Goal: Task Accomplishment & Management: Use online tool/utility

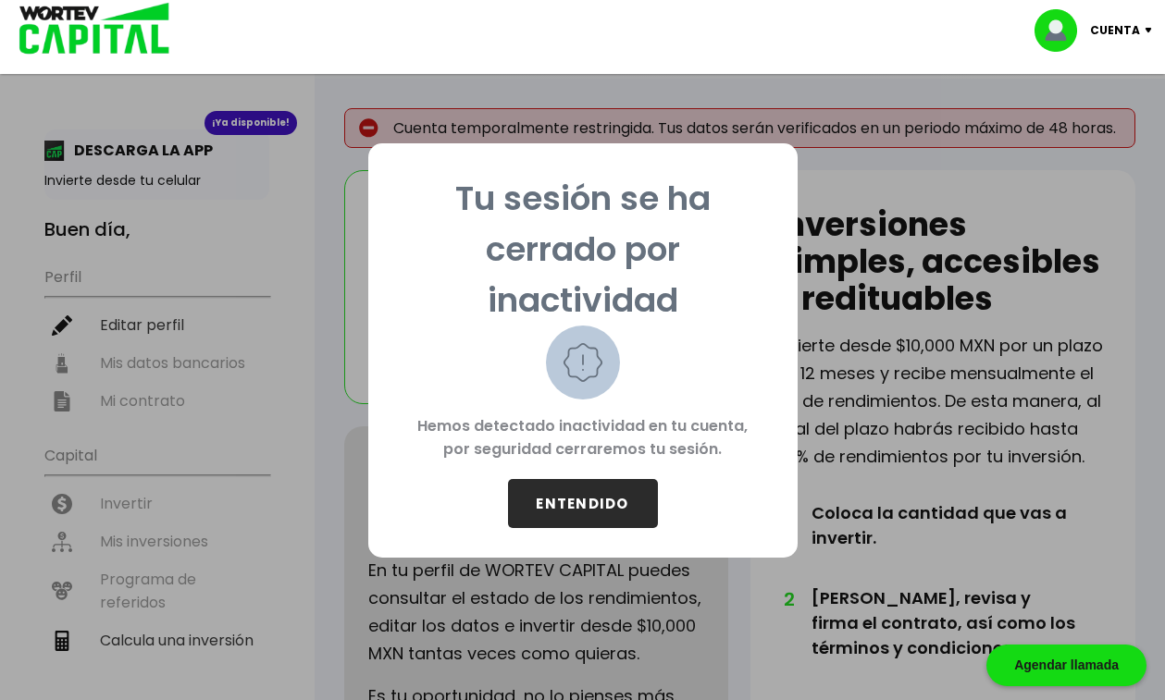
click at [602, 497] on button "ENTENDIDO" at bounding box center [583, 503] width 150 height 49
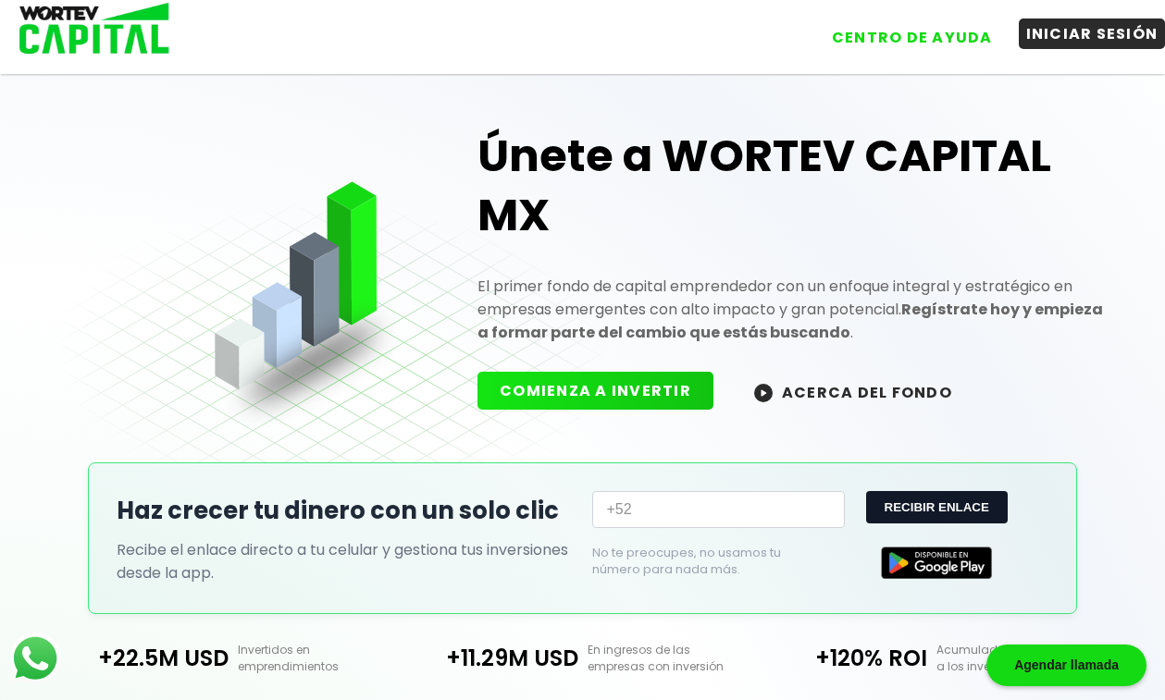
click at [1083, 31] on button "INICIAR SESIÓN" at bounding box center [1092, 34] width 147 height 31
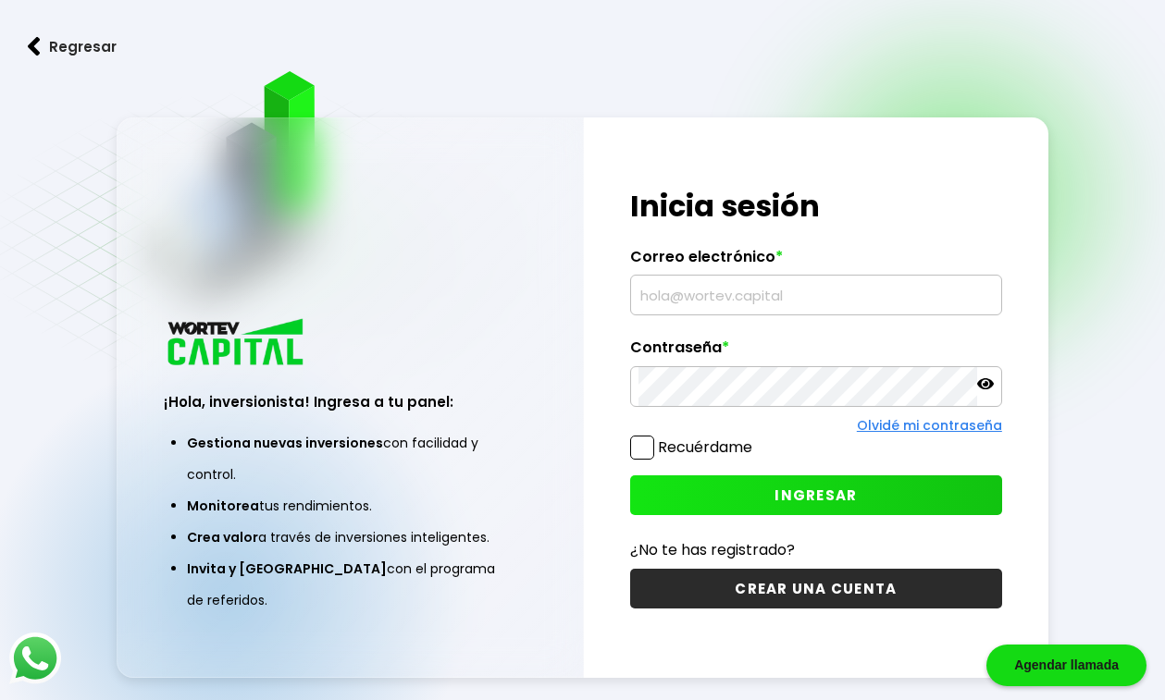
type input "[EMAIL_ADDRESS][DOMAIN_NAME]"
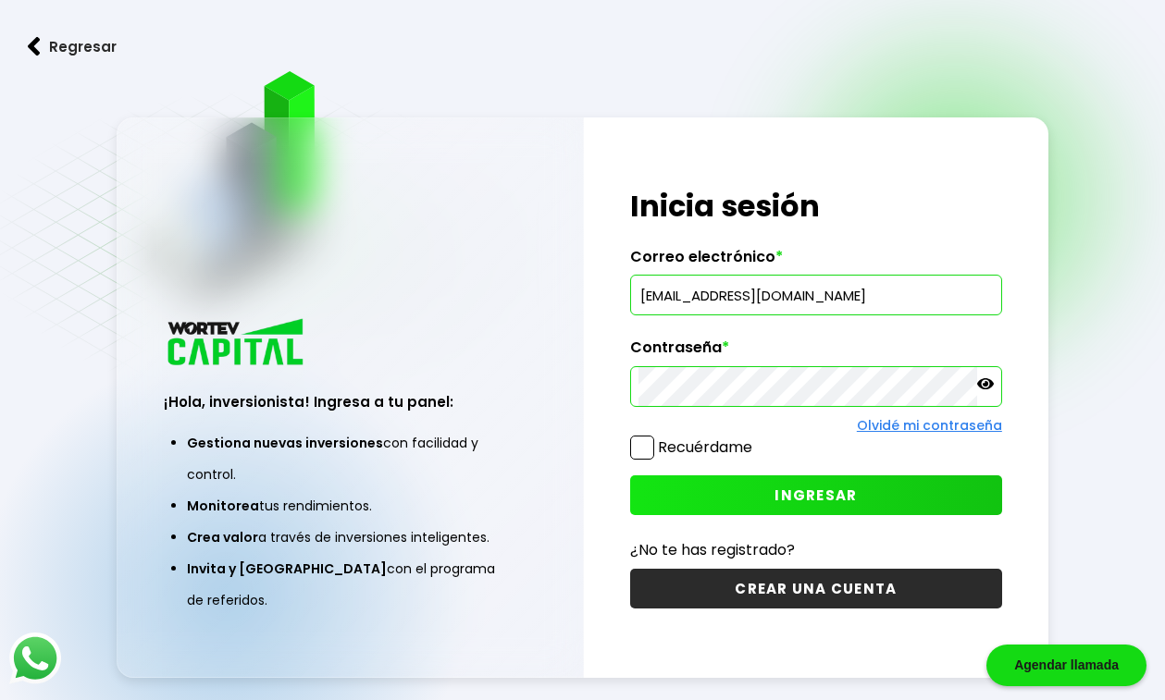
click at [638, 449] on span at bounding box center [642, 448] width 24 height 24
click at [756, 439] on input "Recuérdame" at bounding box center [756, 439] width 0 height 0
click at [676, 476] on button "INGRESAR" at bounding box center [816, 496] width 372 height 40
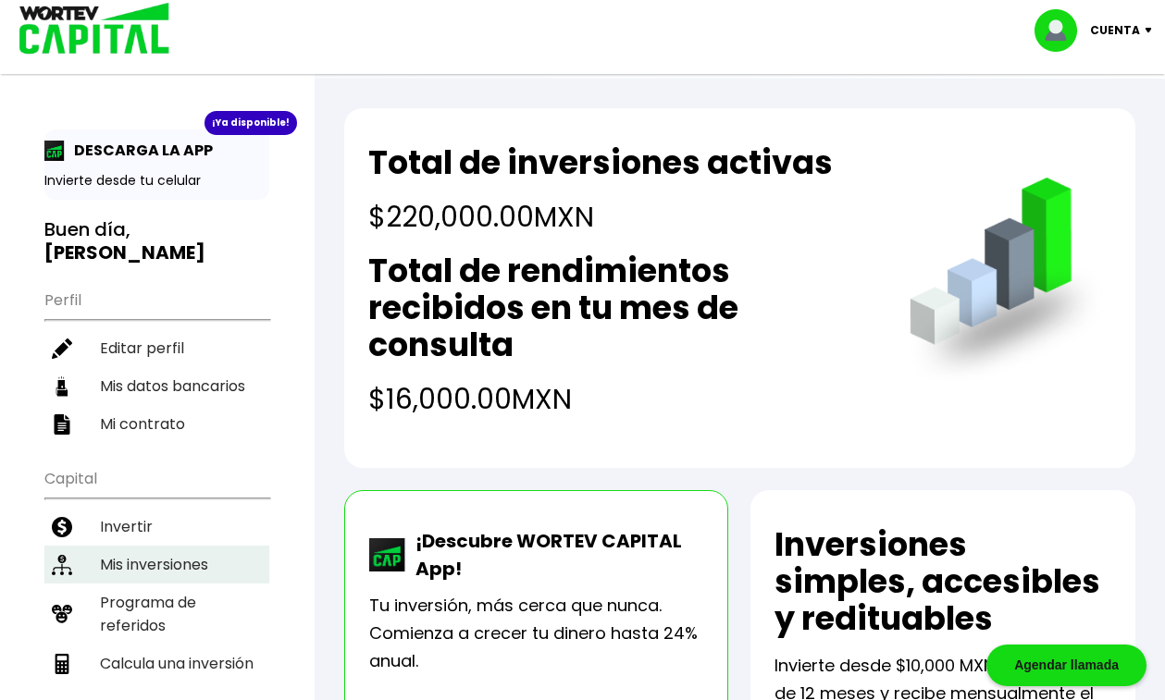
click at [167, 546] on li "Mis inversiones" at bounding box center [156, 565] width 225 height 38
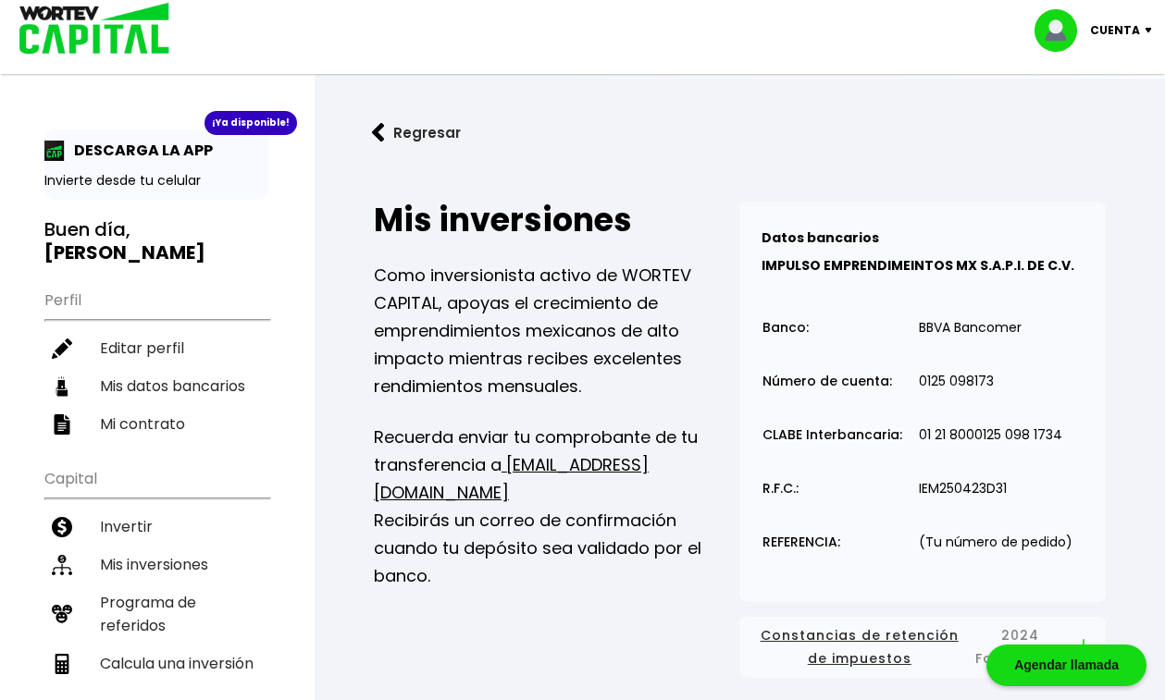
click at [380, 128] on img at bounding box center [378, 132] width 13 height 19
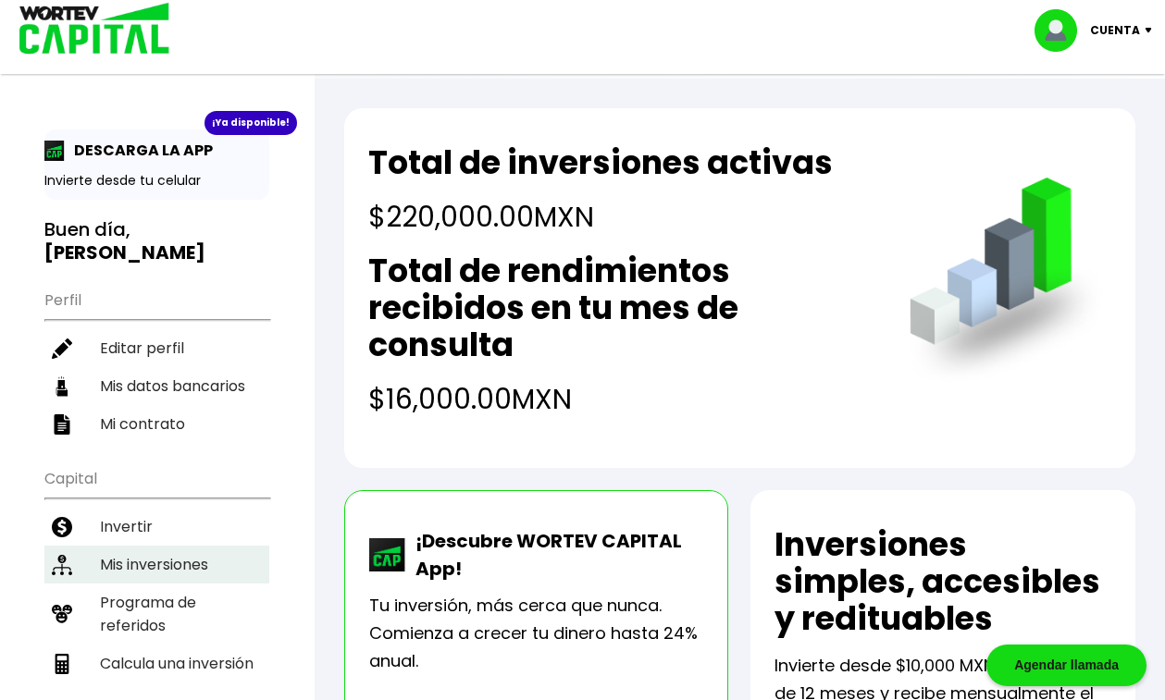
click at [155, 546] on li "Mis inversiones" at bounding box center [156, 565] width 225 height 38
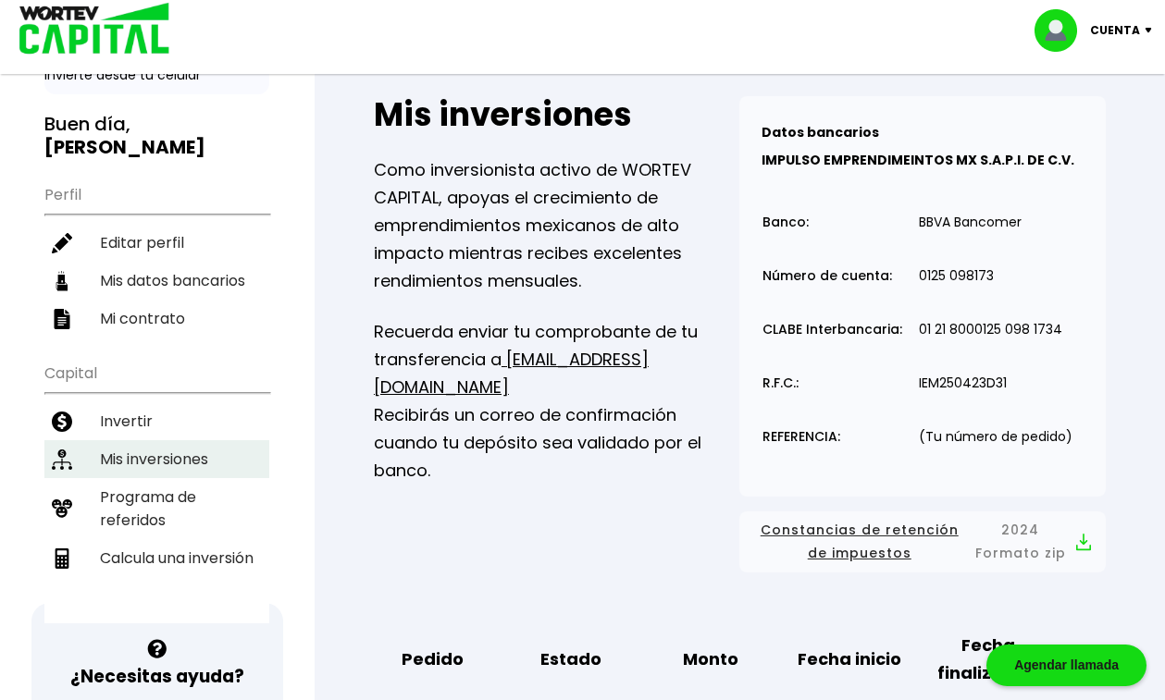
scroll to position [167, 0]
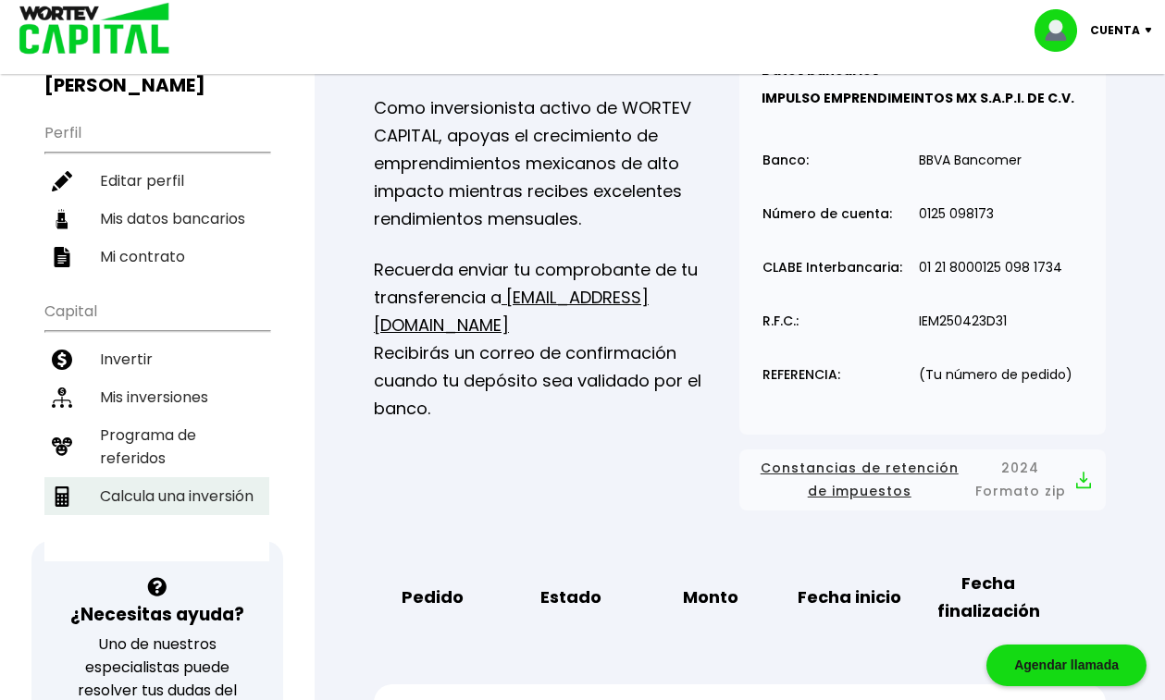
click at [162, 477] on li "Calcula una inversión" at bounding box center [156, 496] width 225 height 38
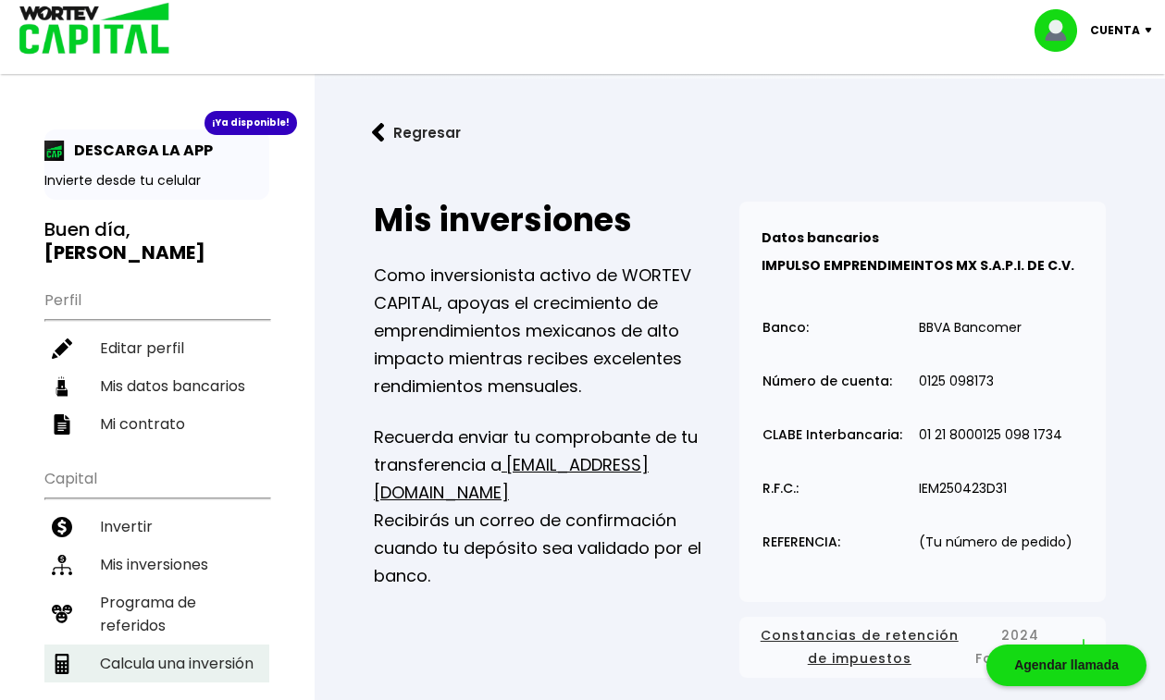
select select "1"
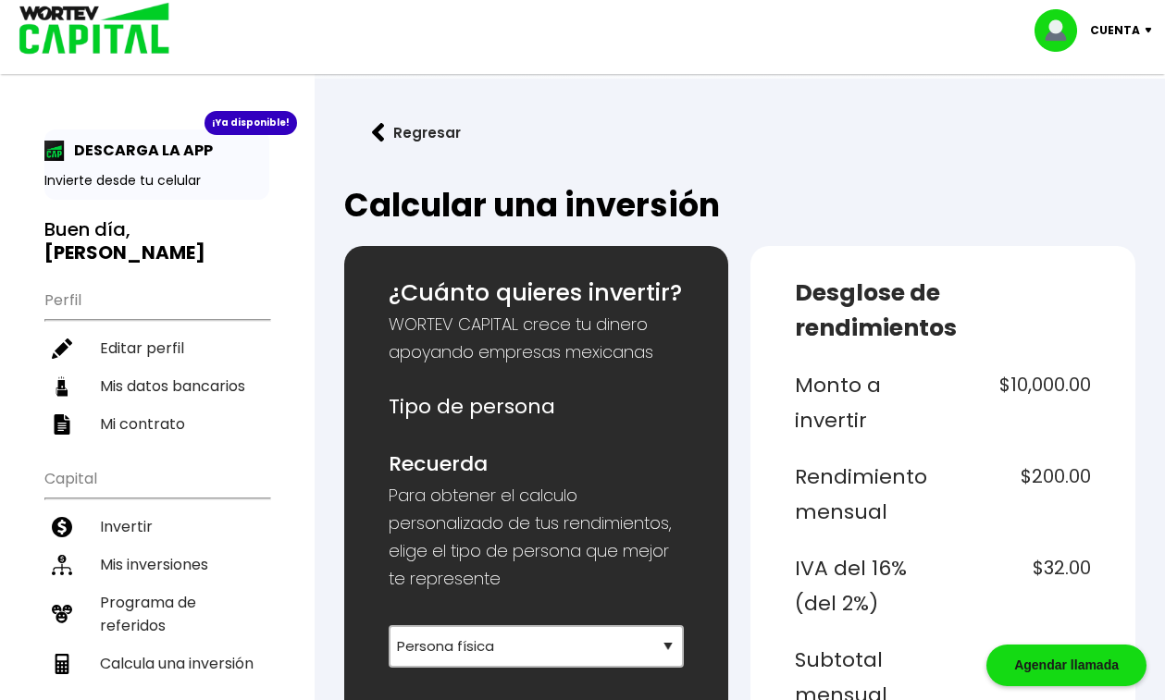
scroll to position [304, 0]
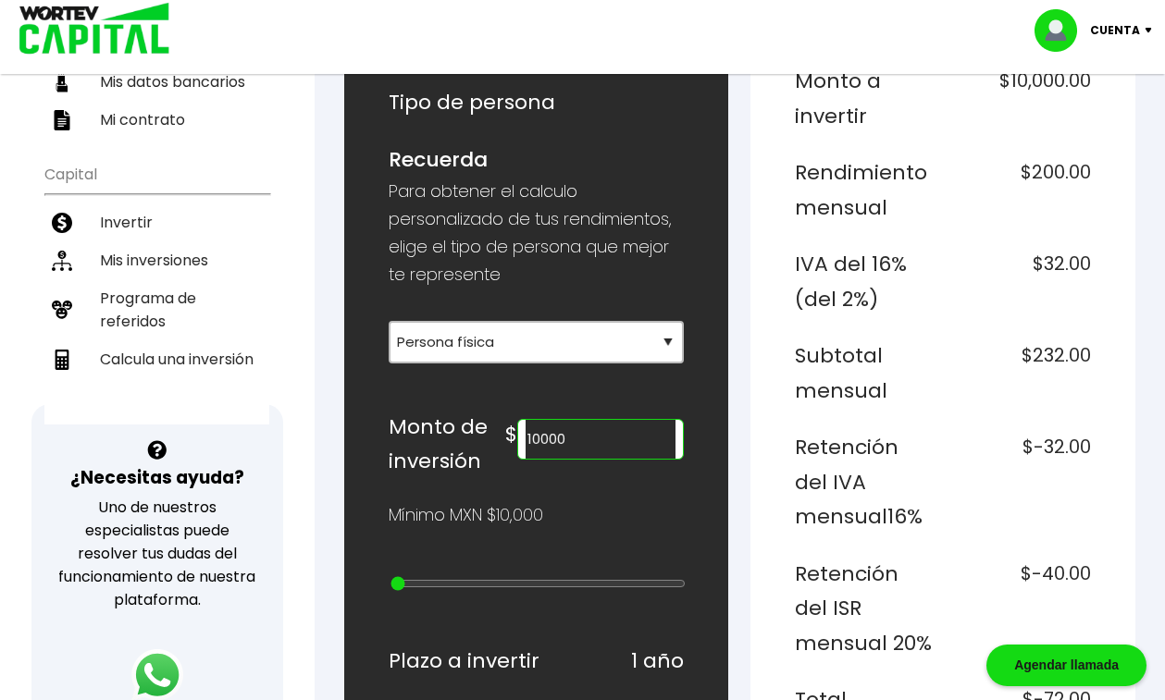
click at [583, 432] on input "10000" at bounding box center [601, 439] width 151 height 39
type input "102000"
click at [583, 432] on input "102000" at bounding box center [601, 439] width 151 height 39
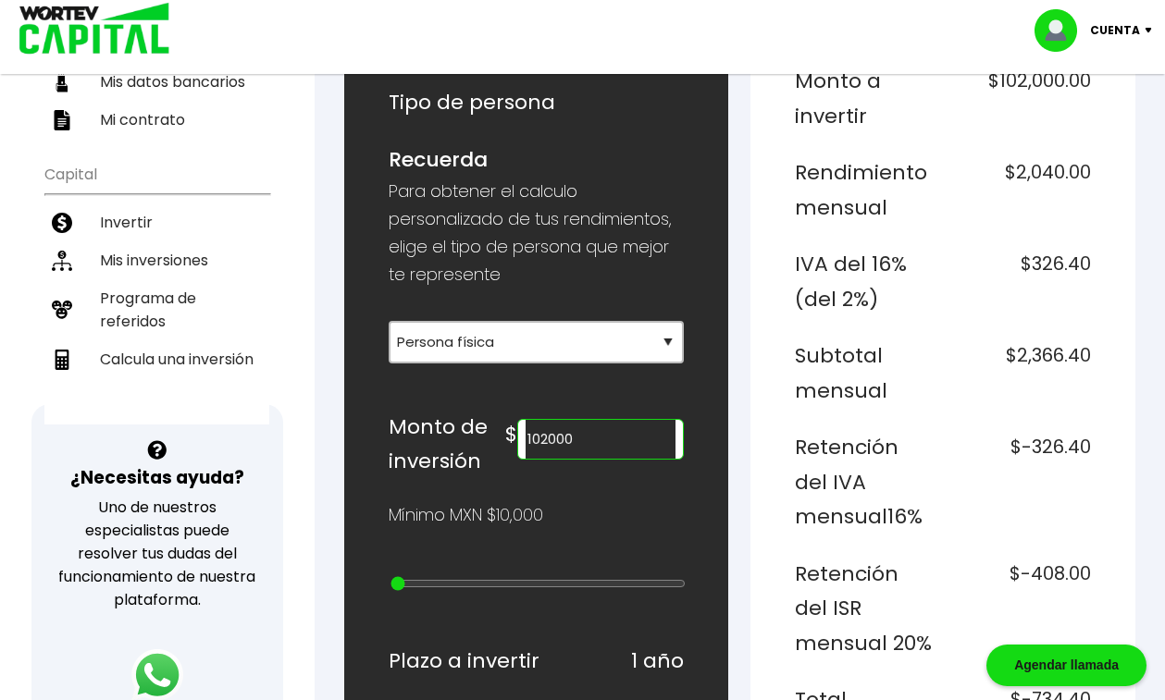
click at [583, 432] on input "102000" at bounding box center [601, 439] width 151 height 39
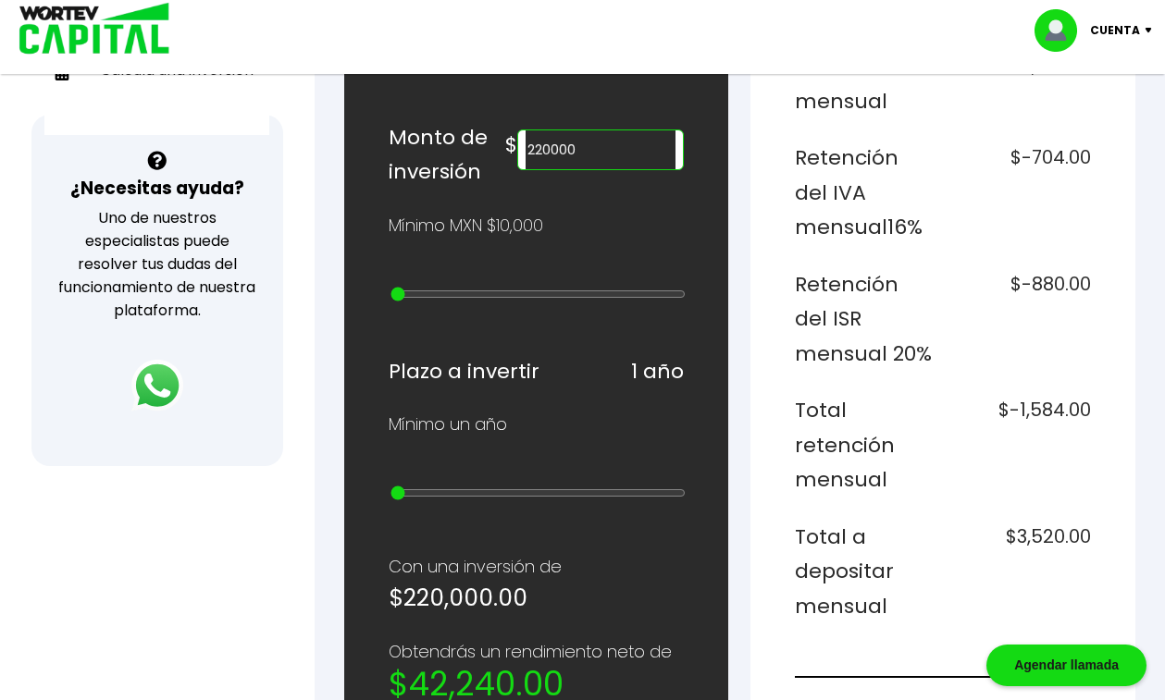
scroll to position [597, 0]
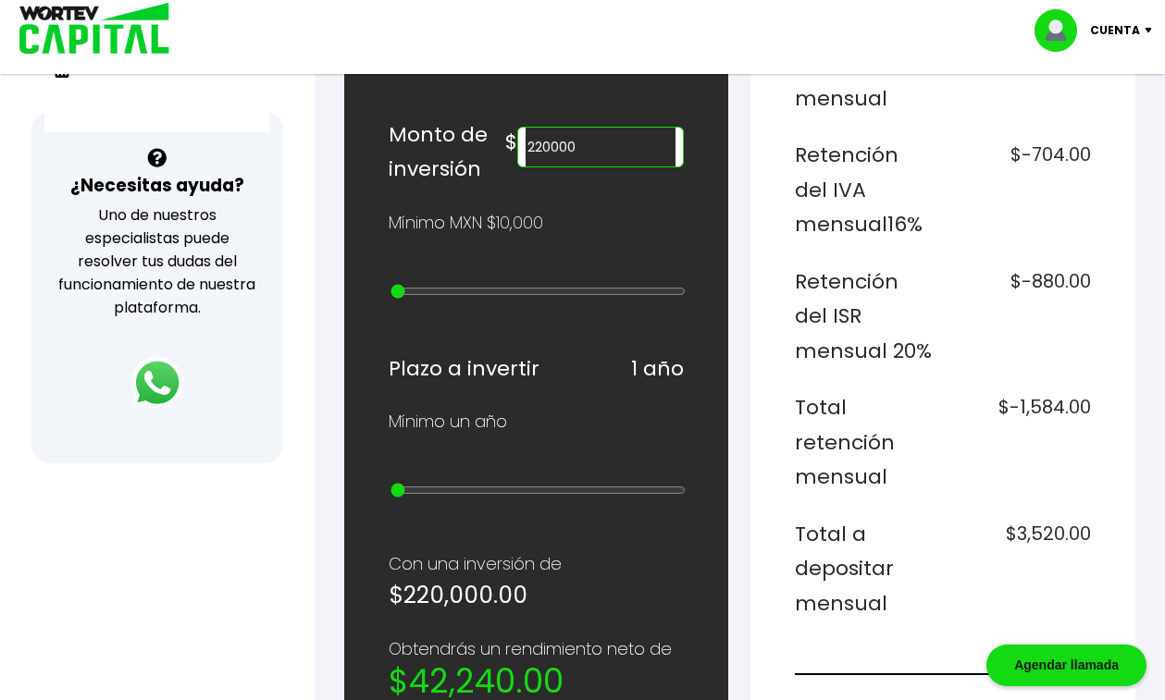
click at [574, 142] on input "220000" at bounding box center [601, 147] width 151 height 39
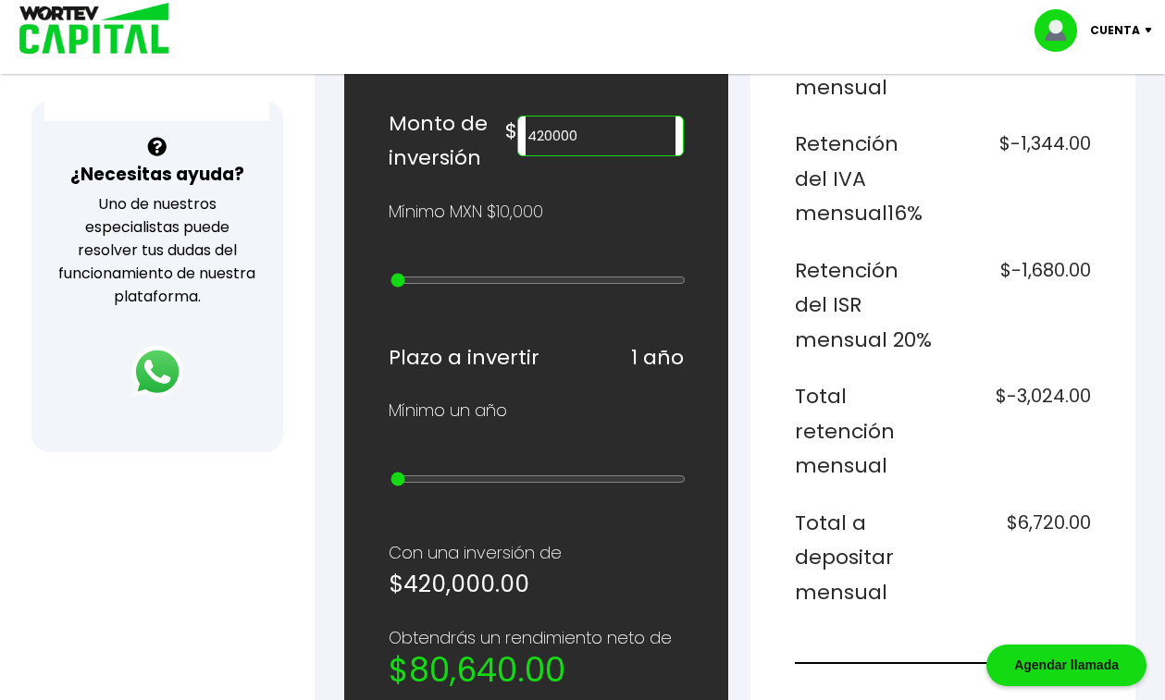
scroll to position [580, 0]
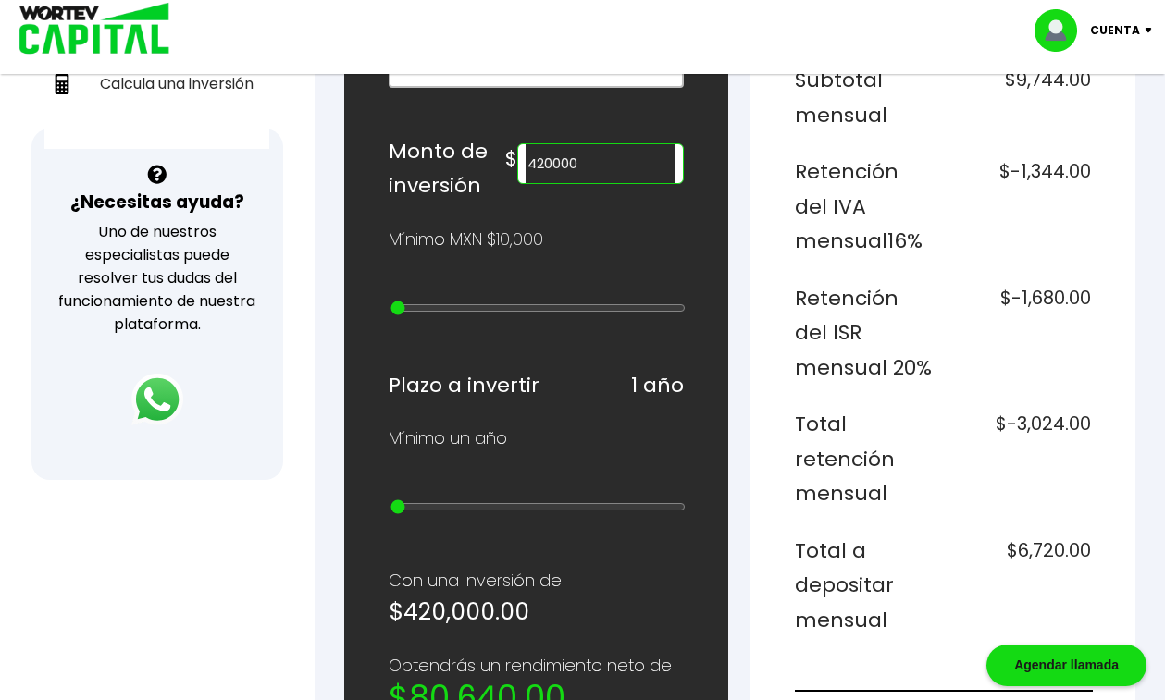
type input "420000"
